Goal: Transaction & Acquisition: Purchase product/service

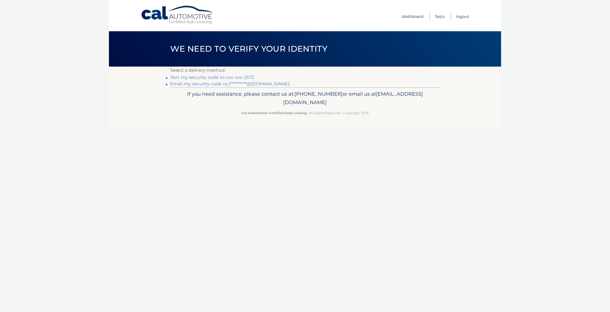
click at [192, 86] on link "**********" at bounding box center [229, 83] width 119 height 5
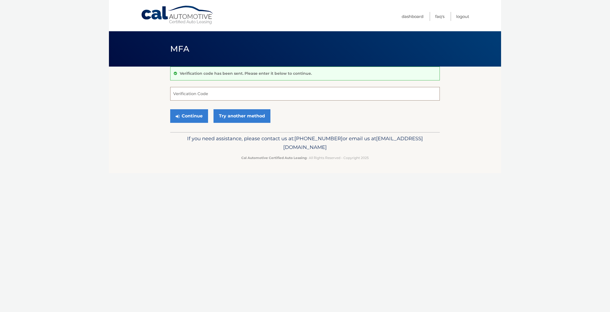
click at [210, 93] on input "Verification Code" at bounding box center [304, 94] width 269 height 14
paste input "228468"
click at [186, 116] on button "Continue" at bounding box center [189, 116] width 38 height 14
click at [191, 118] on button "Continue" at bounding box center [189, 116] width 38 height 14
click at [187, 115] on button "Continue" at bounding box center [189, 116] width 38 height 14
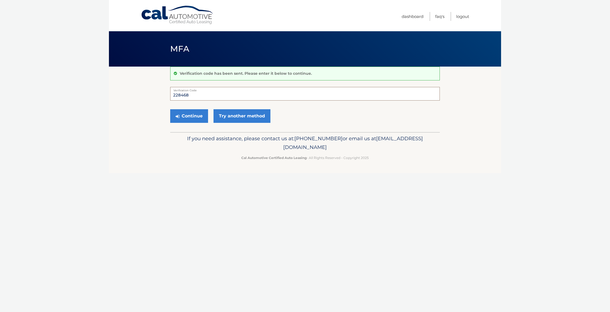
type input "228468"
drag, startPoint x: 147, startPoint y: 110, endPoint x: 150, endPoint y: 110, distance: 3.3
click at [148, 110] on section "Verification code has been sent. Please enter it below to continue. 228468 Veri…" at bounding box center [305, 100] width 392 height 66
click at [184, 115] on button "Continue" at bounding box center [189, 116] width 38 height 14
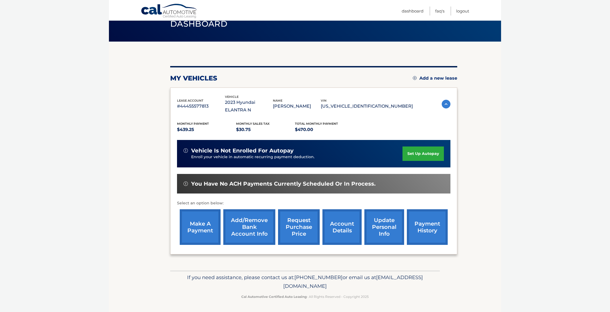
scroll to position [19, 0]
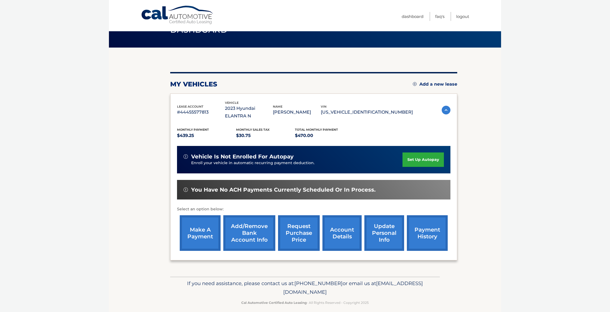
click at [203, 237] on link "make a payment" at bounding box center [200, 234] width 41 height 36
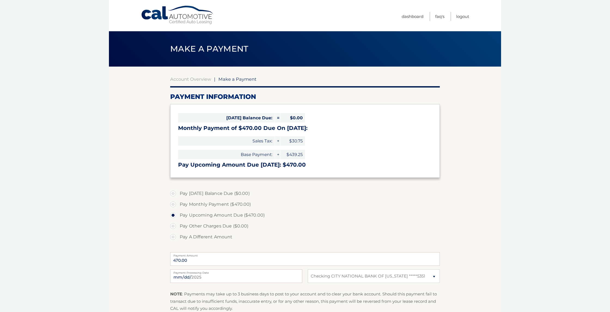
select select "YzNhMTJkYzUtY2U0ZC00ZTFmLWI1NTItZTk1Y2QzY2Y5ZjY3"
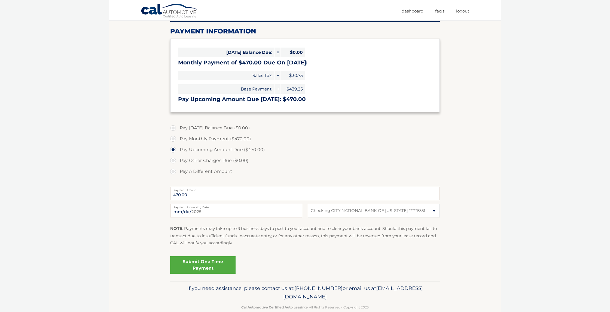
scroll to position [69, 0]
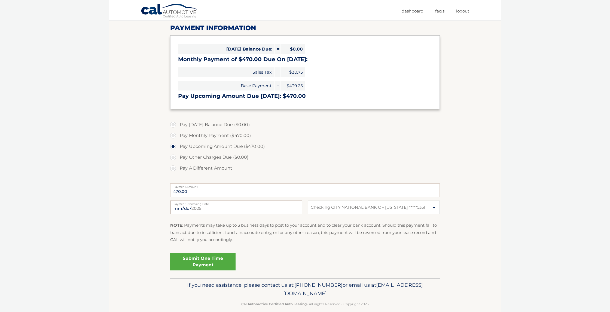
click at [295, 210] on input "2025-09-17" at bounding box center [236, 208] width 132 height 14
type input "2025-09-22"
click at [187, 266] on link "Submit One Time Payment" at bounding box center [202, 261] width 65 height 17
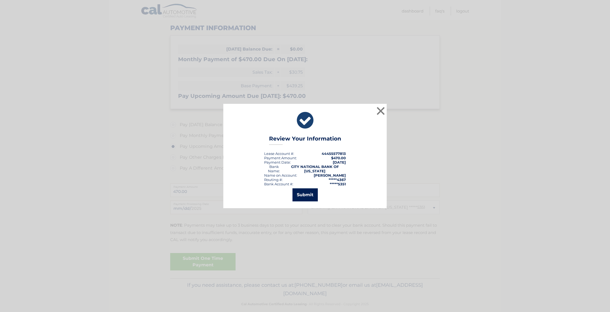
click at [308, 199] on button "Submit" at bounding box center [304, 195] width 25 height 13
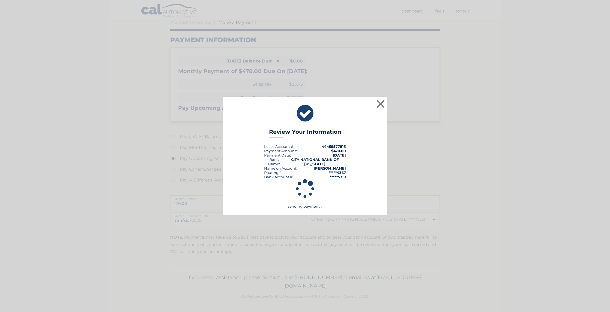
scroll to position [57, 0]
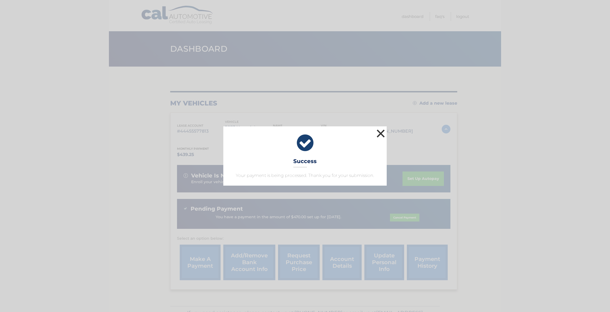
click at [385, 133] on button "×" at bounding box center [380, 133] width 11 height 11
